Goal: Task Accomplishment & Management: Manage account settings

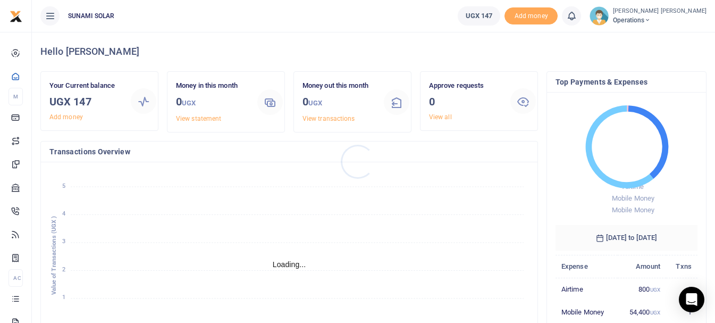
scroll to position [9, 9]
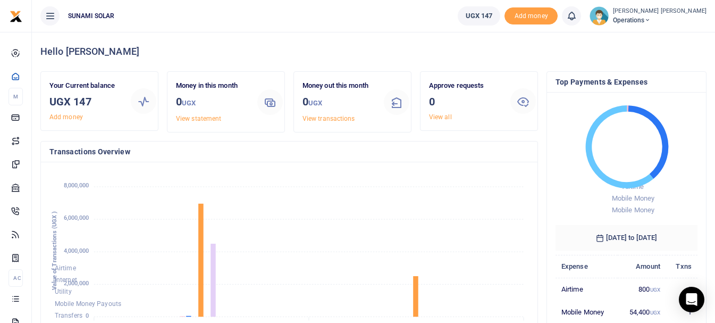
click at [609, 17] on img at bounding box center [598, 15] width 19 height 19
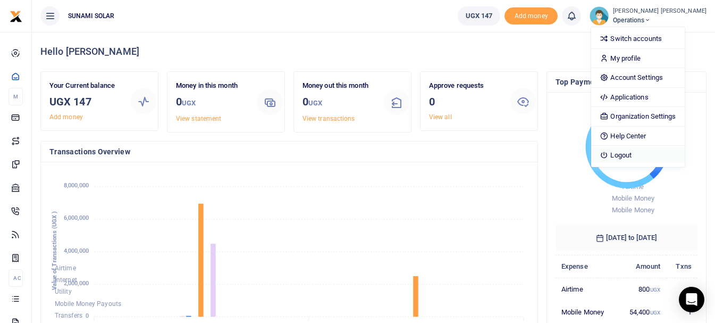
click at [640, 154] on link "Logout" at bounding box center [637, 155] width 93 height 15
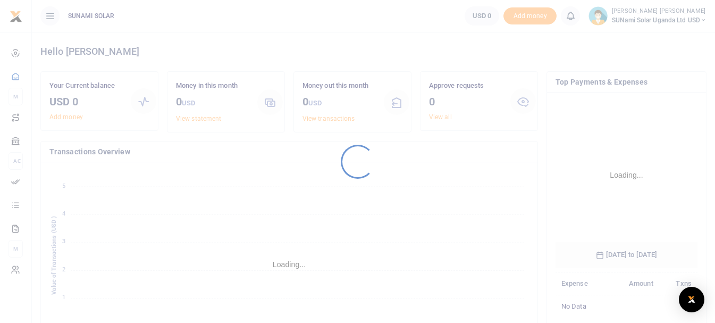
scroll to position [166, 134]
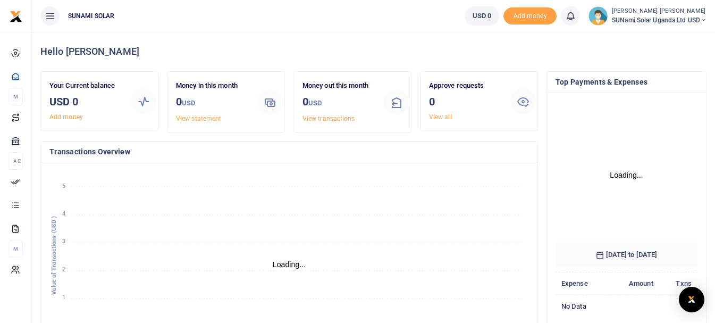
click at [597, 17] on img at bounding box center [597, 15] width 19 height 19
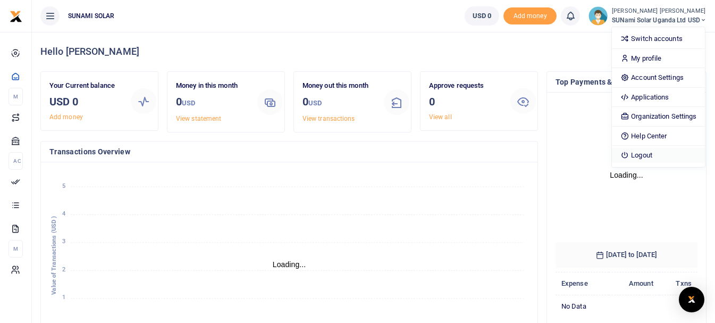
click at [645, 155] on link "Logout" at bounding box center [658, 155] width 93 height 15
